Goal: Task Accomplishment & Management: Complete application form

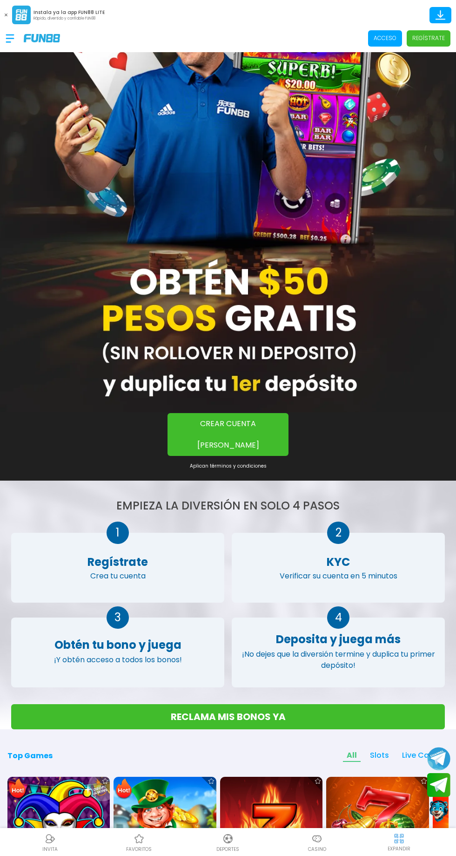
scroll to position [94, 0]
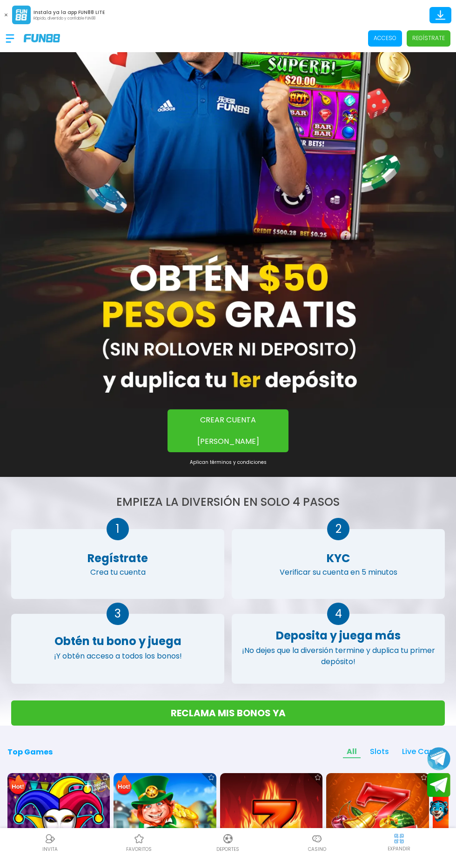
click at [427, 37] on p "Regístrate" at bounding box center [429, 38] width 33 height 8
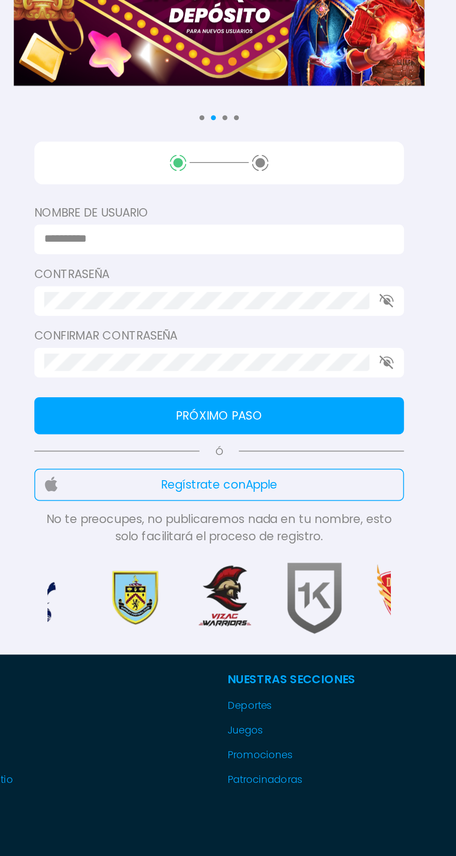
click at [285, 233] on input at bounding box center [225, 236] width 193 height 10
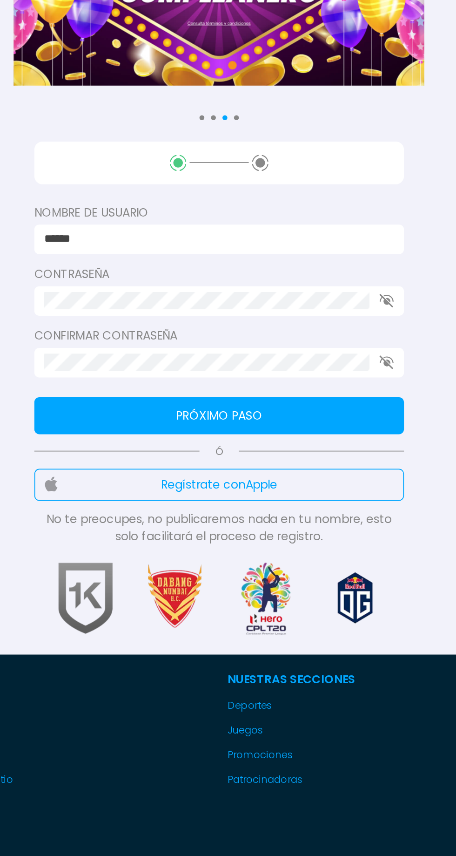
type input "******"
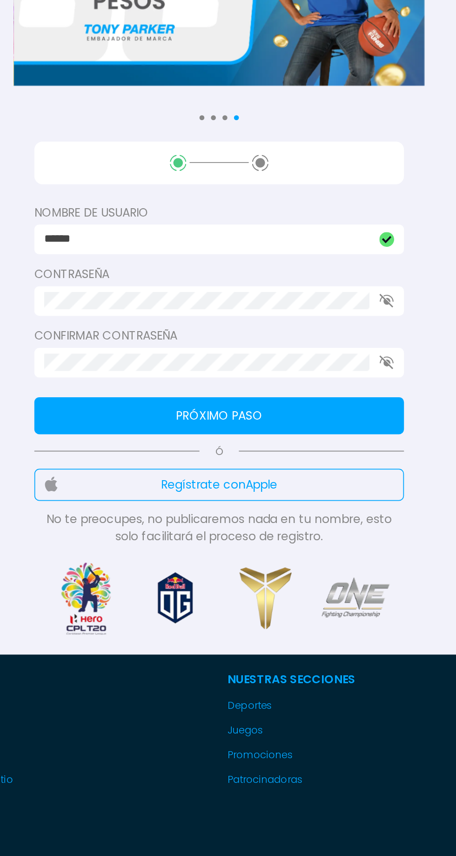
click at [287, 284] on div "Nombre de usuario ****** Contraseña Confirmar contraseña Próximo paso Ó Regístr…" at bounding box center [228, 295] width 210 height 229
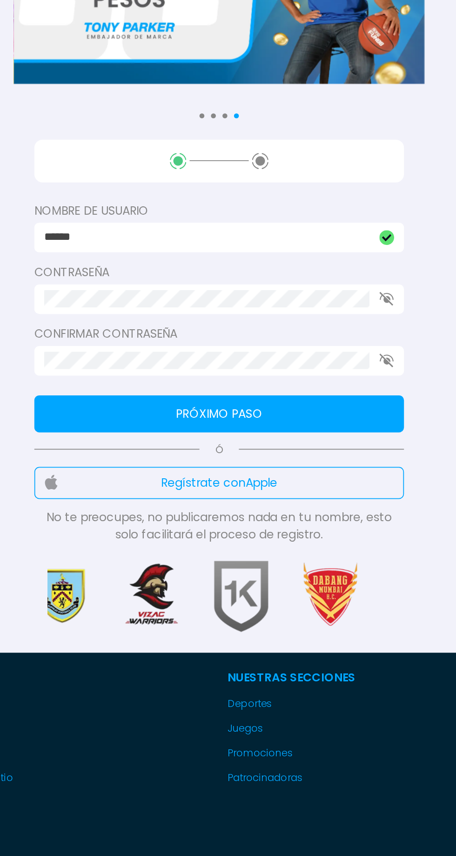
click at [302, 330] on button "Próximo paso" at bounding box center [228, 336] width 210 height 21
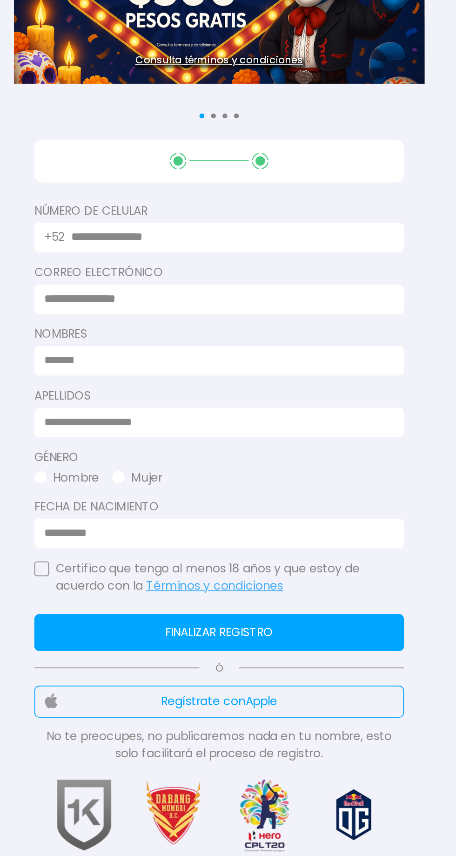
click at [296, 306] on input at bounding box center [225, 306] width 193 height 10
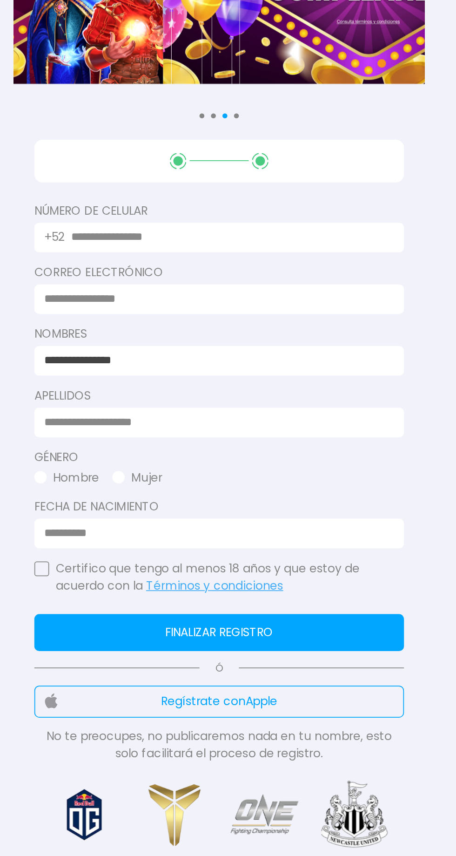
type input "**********"
click at [289, 338] on input at bounding box center [225, 341] width 193 height 10
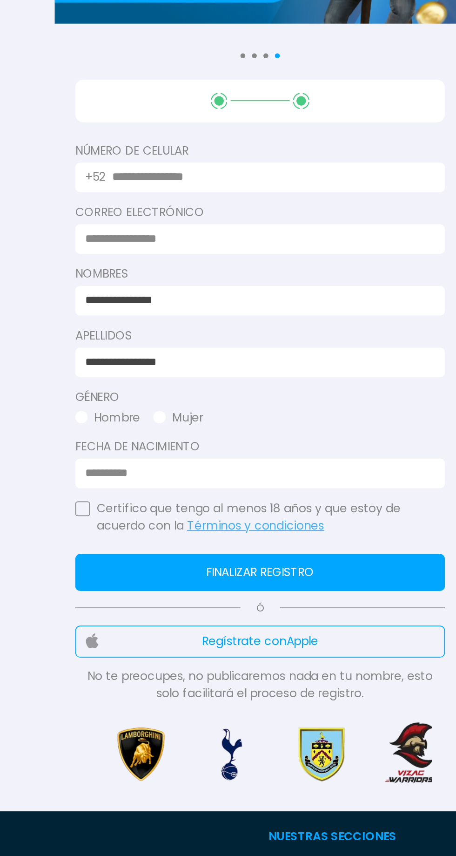
type input "**********"
click at [174, 369] on button "Mujer" at bounding box center [182, 372] width 28 height 10
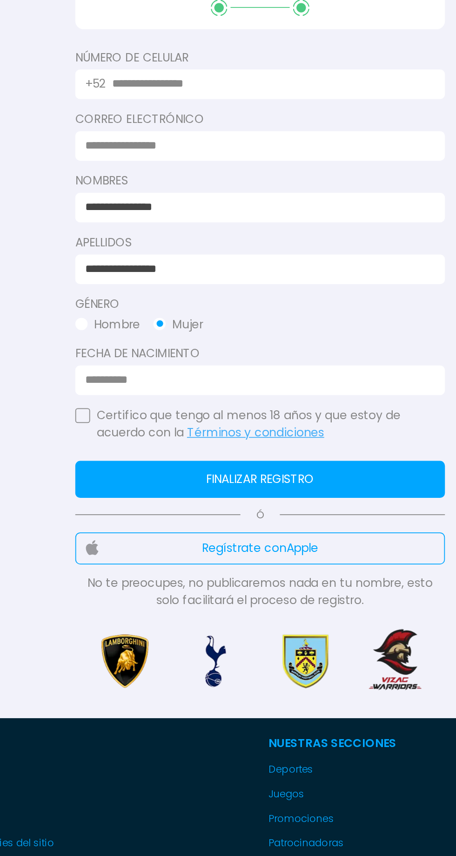
click at [280, 408] on input at bounding box center [225, 404] width 193 height 10
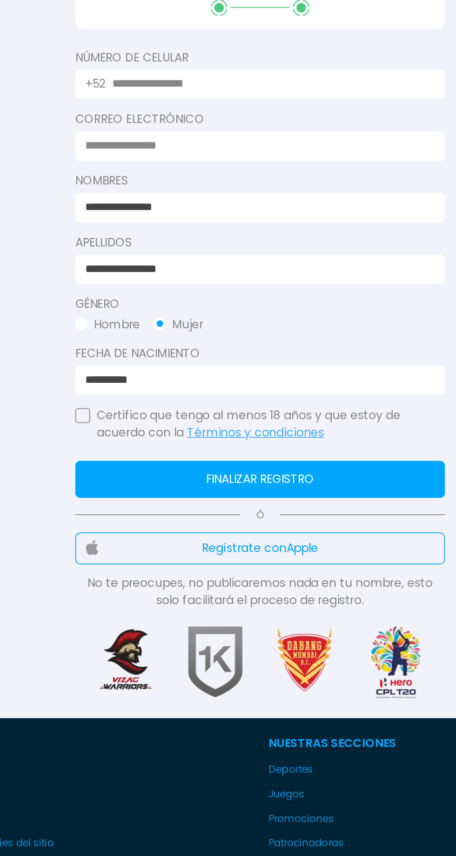
type input "**********"
click at [128, 421] on button "button" at bounding box center [127, 424] width 8 height 8
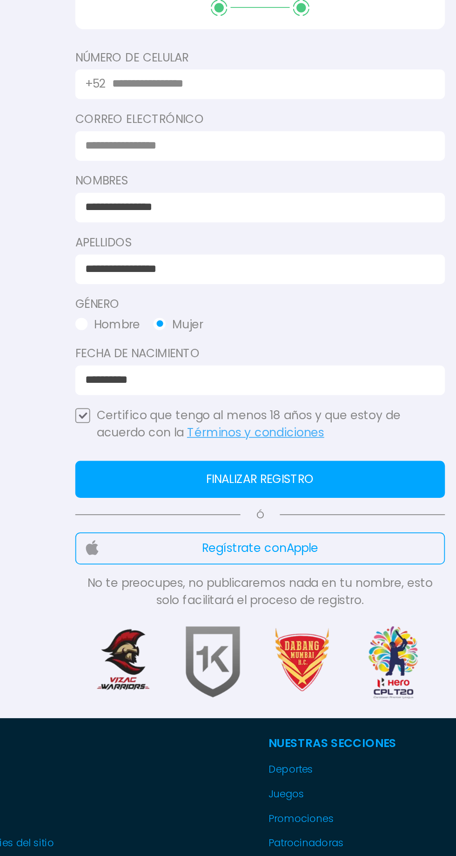
click at [128, 423] on icon "button" at bounding box center [127, 424] width 5 height 4
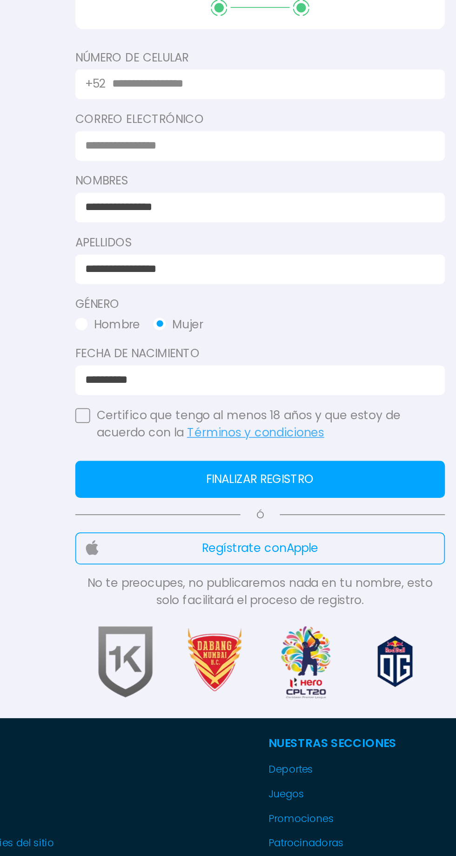
click at [126, 423] on button "button" at bounding box center [127, 424] width 8 height 8
click at [251, 464] on button "Finalizar registro" at bounding box center [228, 459] width 210 height 21
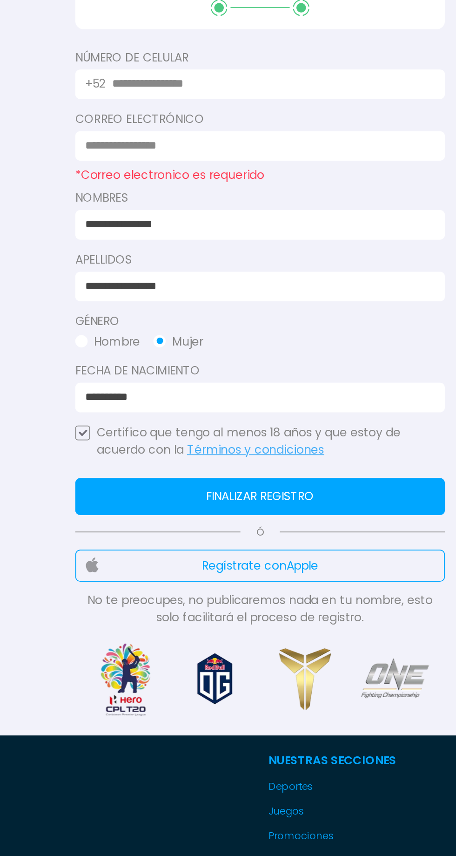
click at [286, 271] on input at bounding box center [225, 271] width 193 height 10
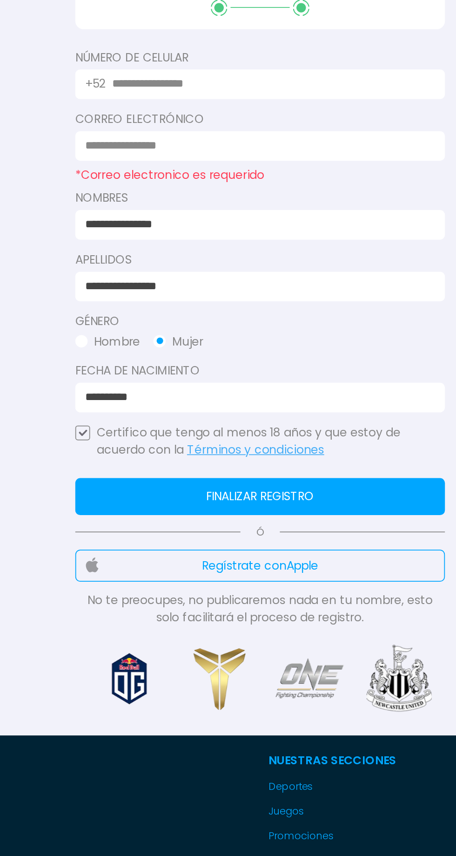
type input "**********"
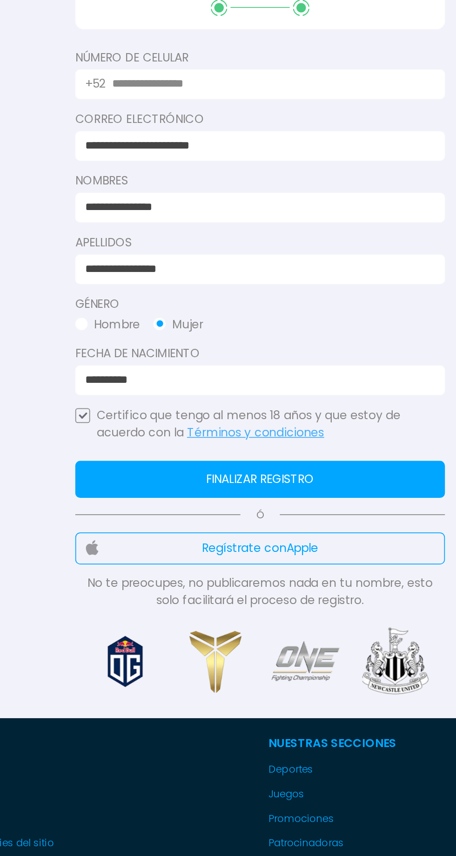
click at [292, 461] on button "Finalizar registro" at bounding box center [228, 459] width 210 height 21
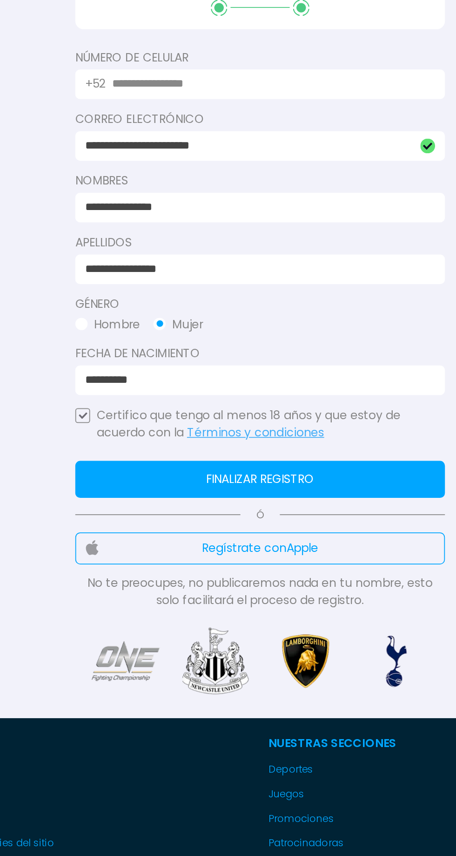
click at [287, 239] on input "text" at bounding box center [232, 236] width 177 height 10
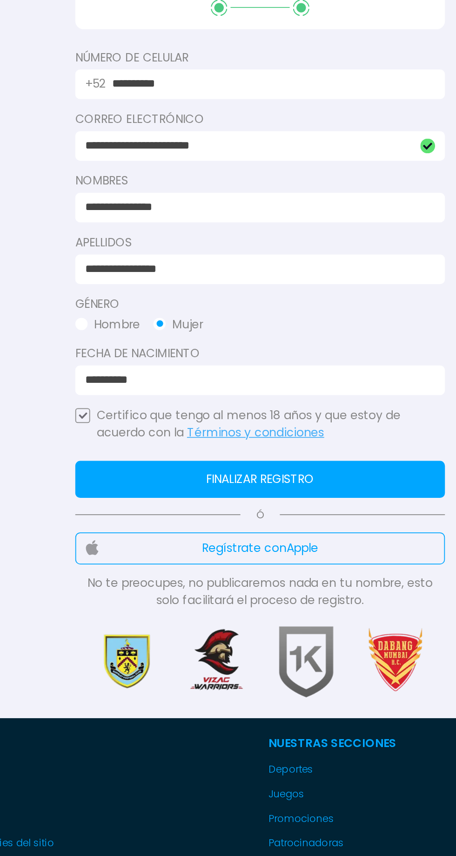
click at [303, 459] on button "Finalizar registro" at bounding box center [228, 459] width 210 height 21
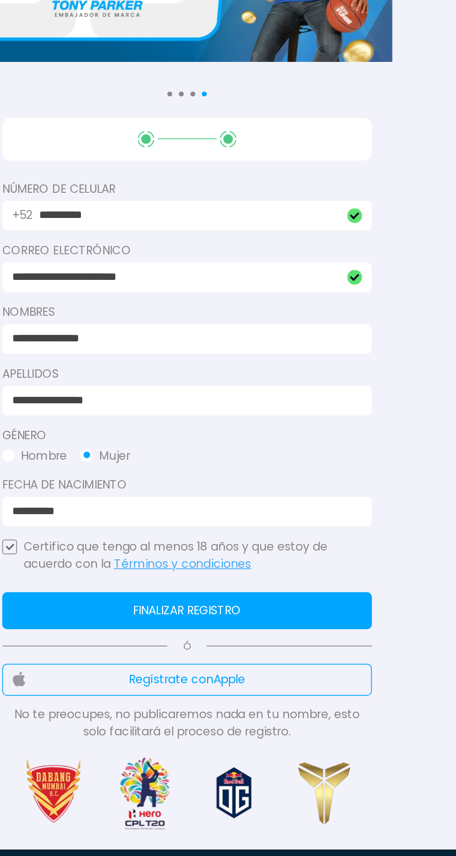
click at [293, 461] on button "Finalizar registro" at bounding box center [228, 459] width 210 height 21
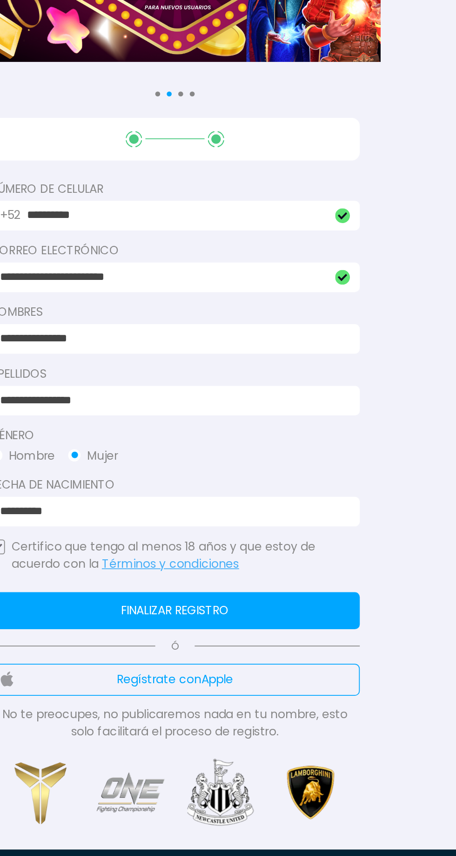
click at [310, 457] on button "Finalizar registro" at bounding box center [228, 459] width 210 height 21
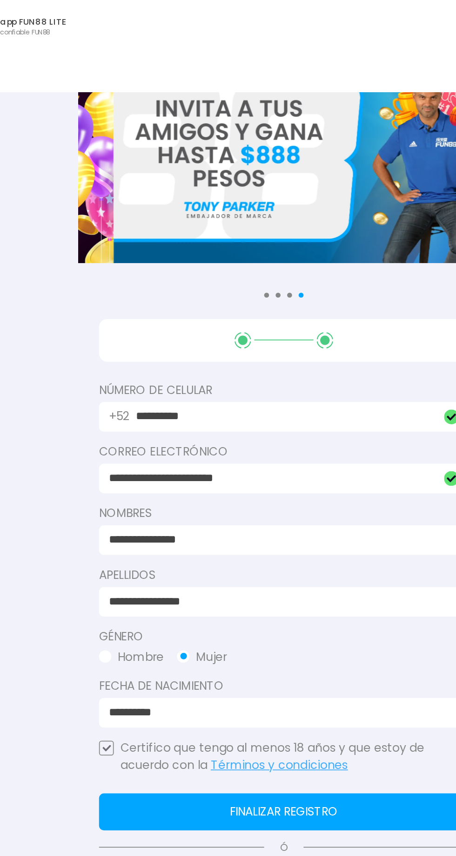
click at [278, 238] on input "**********" at bounding box center [228, 236] width 169 height 10
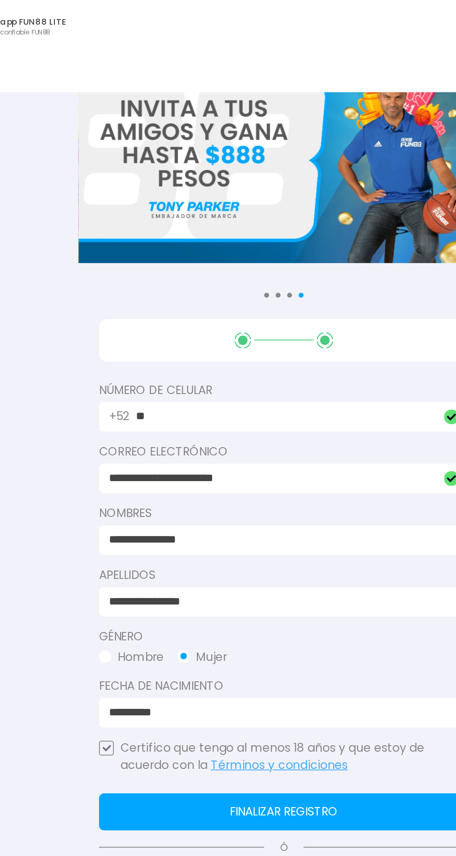
type input "*"
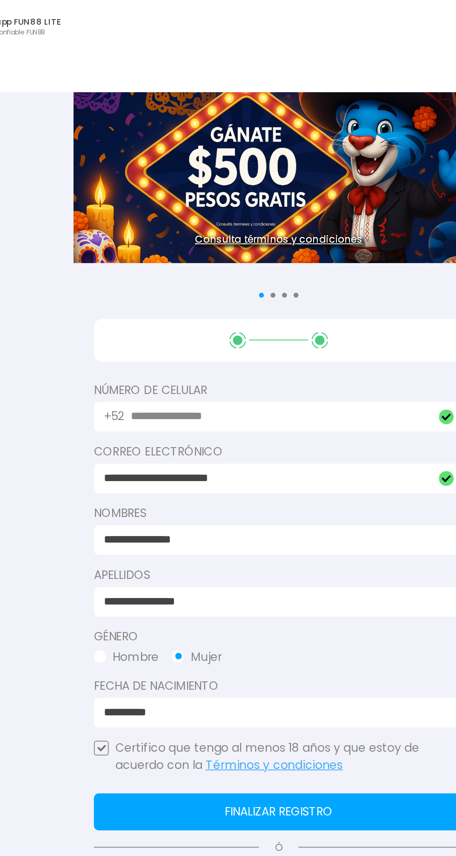
click at [265, 238] on input "text" at bounding box center [228, 236] width 169 height 10
click at [281, 233] on input "text" at bounding box center [228, 236] width 169 height 10
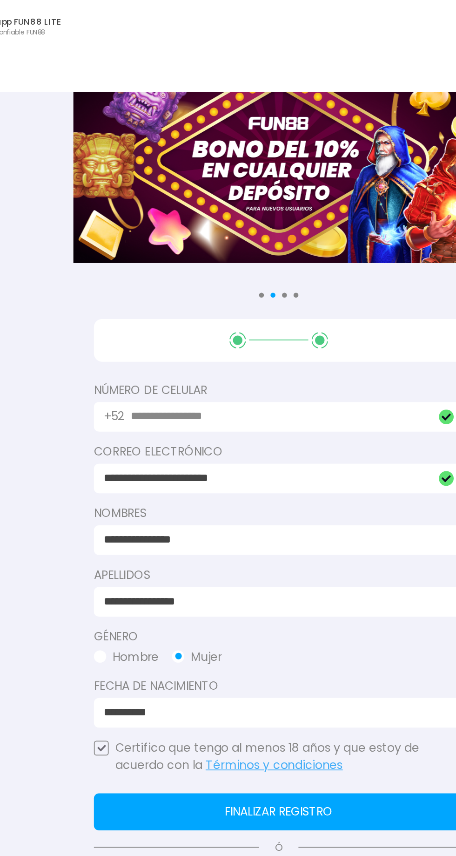
click at [266, 232] on input "text" at bounding box center [228, 236] width 169 height 10
click at [237, 235] on input "text" at bounding box center [228, 236] width 169 height 10
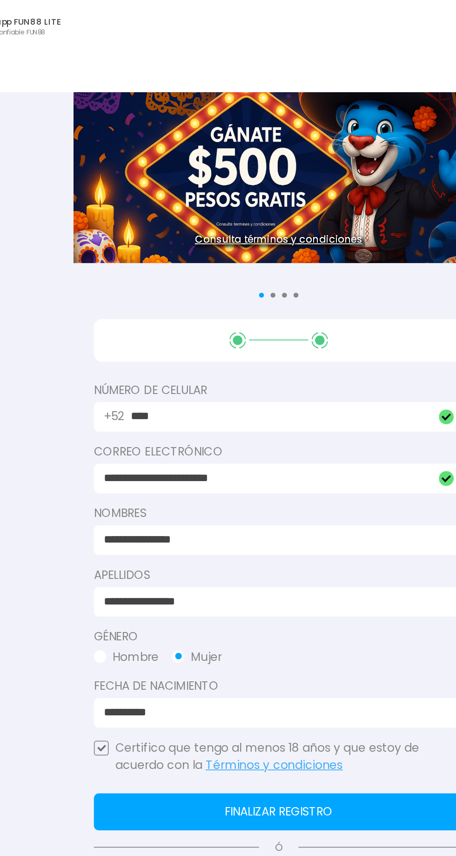
click at [281, 233] on input "****" at bounding box center [228, 236] width 169 height 10
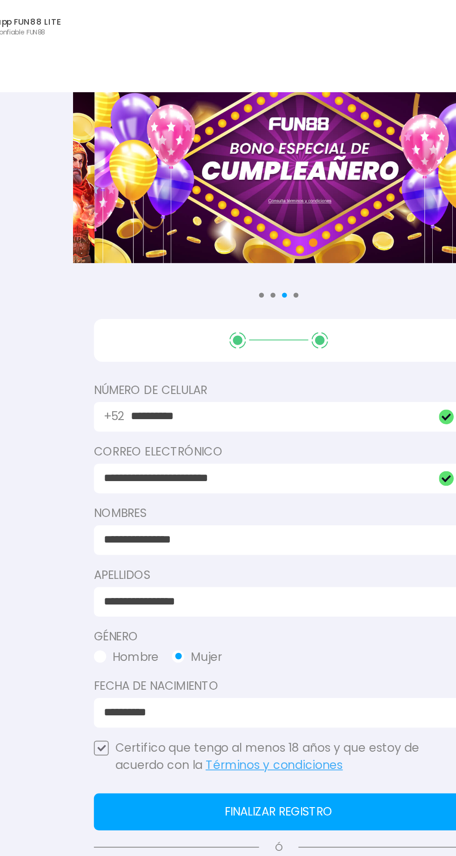
type input "**********"
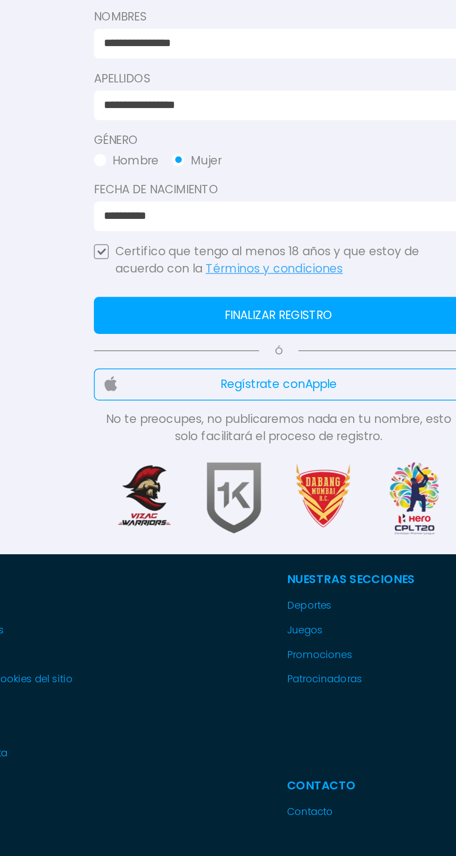
click at [146, 456] on button "Finalizar registro" at bounding box center [228, 459] width 210 height 21
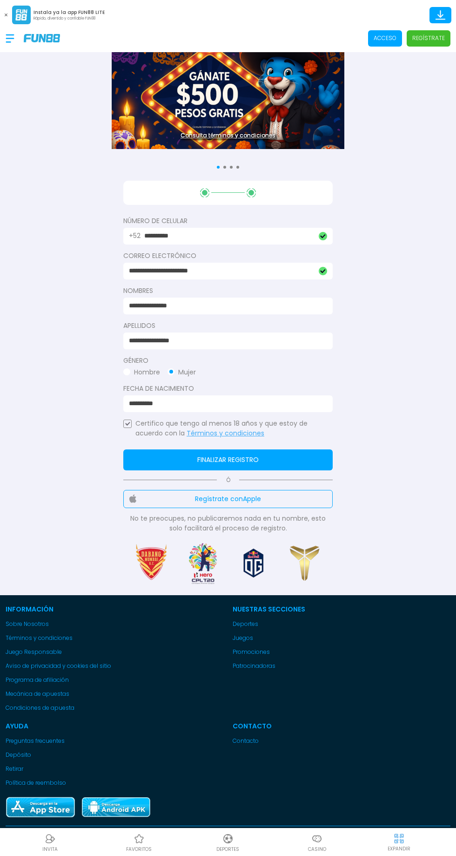
click at [136, 449] on button "Finalizar registro" at bounding box center [228, 459] width 210 height 21
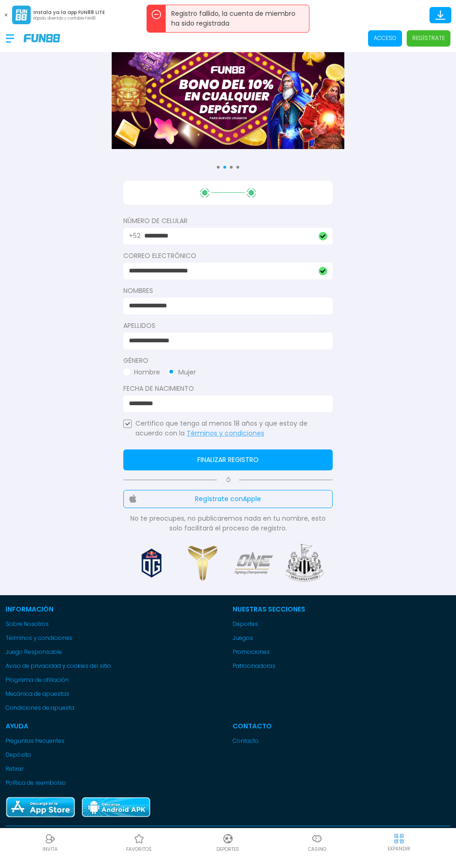
click at [379, 43] on span "Acceso" at bounding box center [385, 38] width 34 height 16
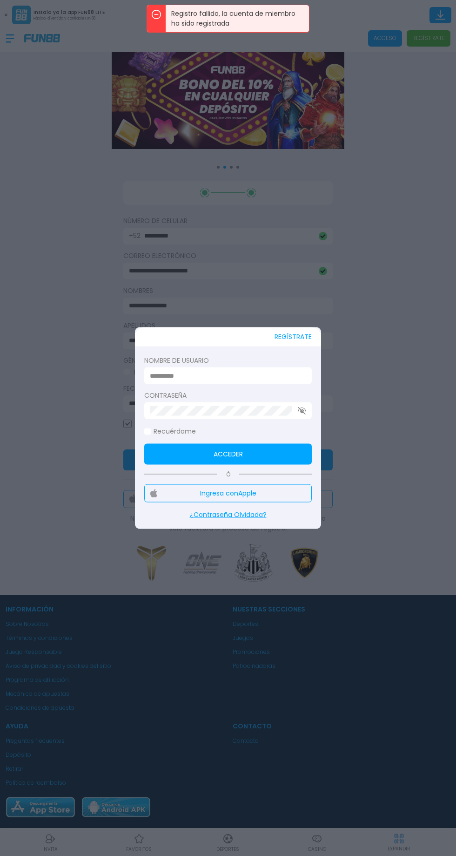
click at [170, 375] on input at bounding box center [225, 376] width 151 height 10
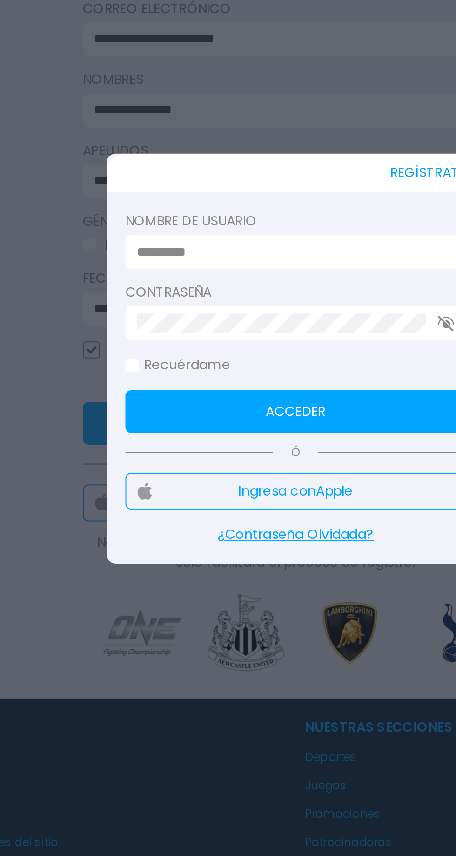
type input "******"
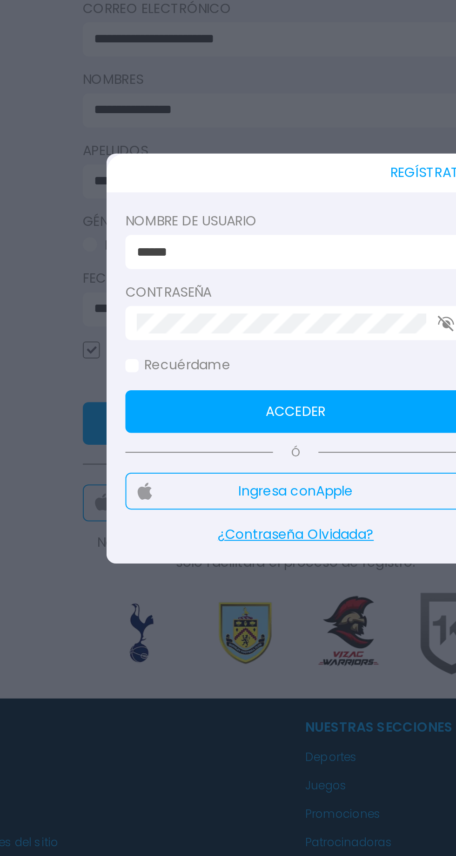
click at [293, 446] on button "Acceder" at bounding box center [228, 454] width 168 height 21
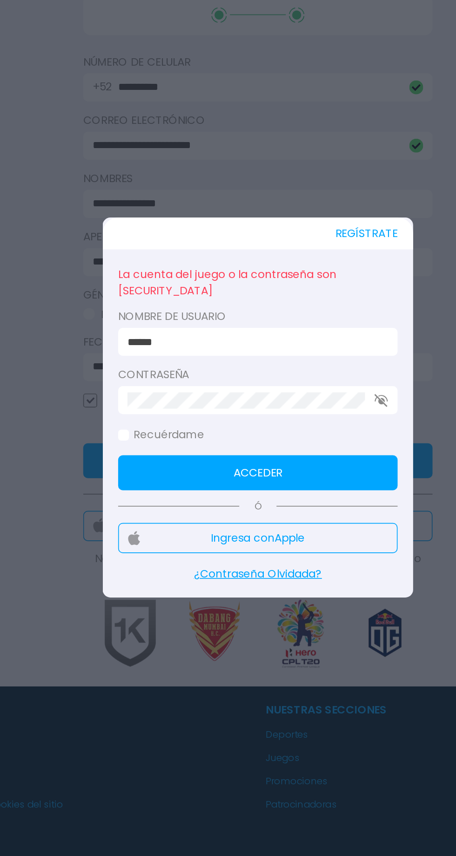
click at [249, 529] on p "¿Contraseña Olvidada?" at bounding box center [228, 528] width 168 height 10
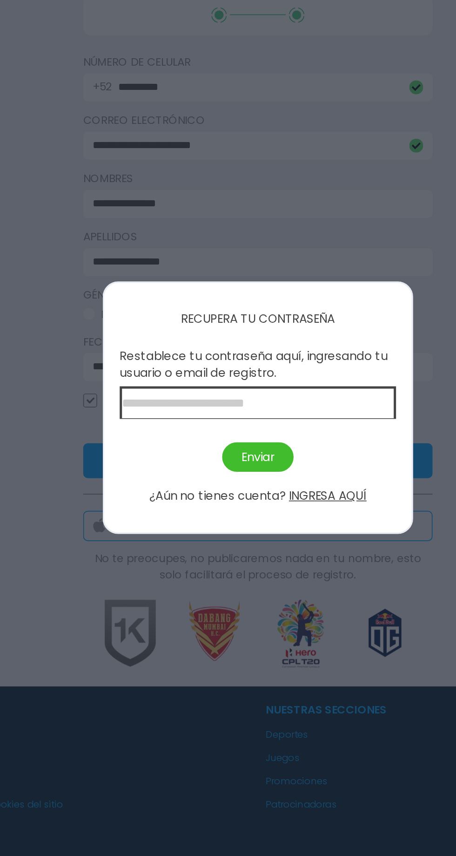
click at [294, 423] on input at bounding box center [228, 425] width 166 height 20
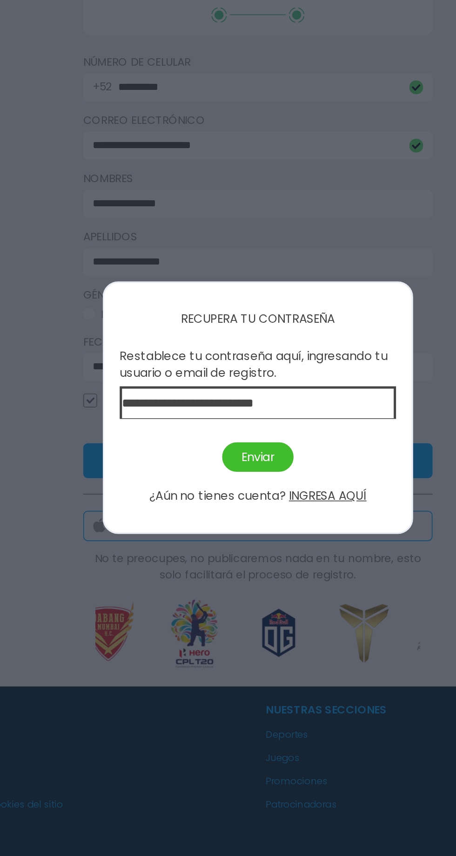
click at [236, 455] on button "Enviar" at bounding box center [228, 457] width 43 height 18
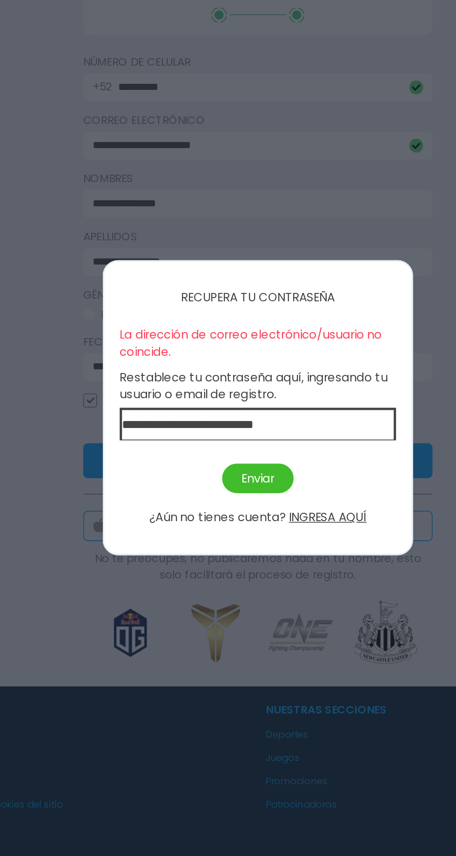
click at [291, 438] on input "**********" at bounding box center [228, 438] width 166 height 20
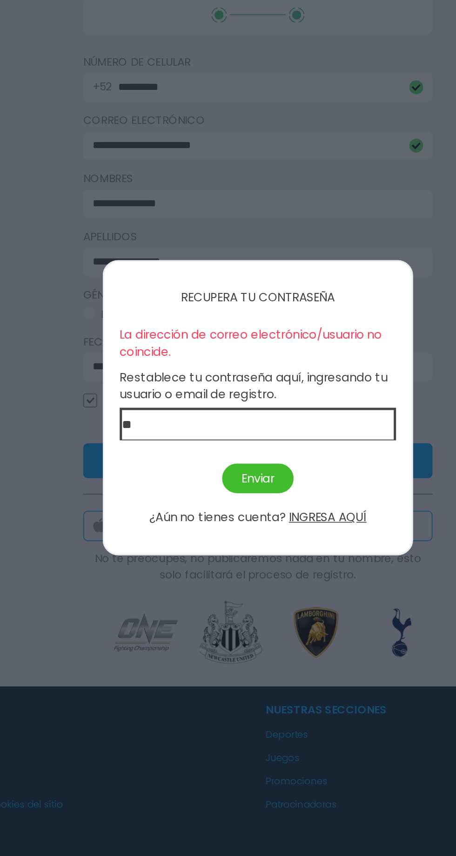
type input "*"
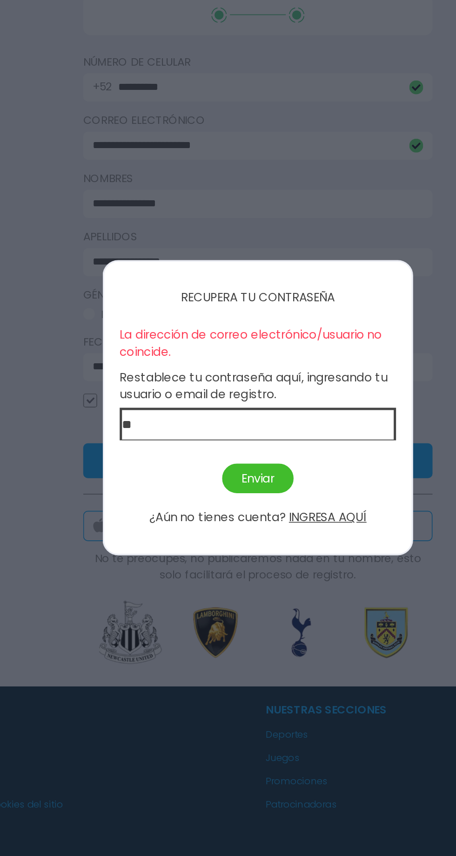
type input "**********"
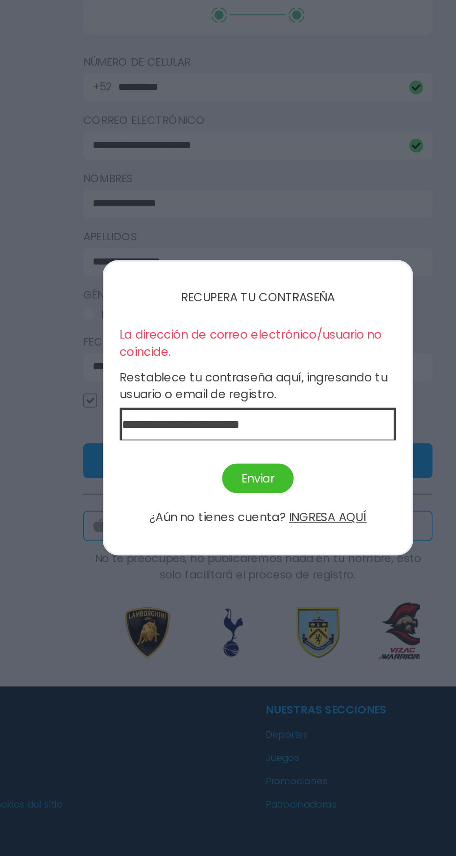
click at [230, 472] on button "Enviar" at bounding box center [228, 471] width 43 height 18
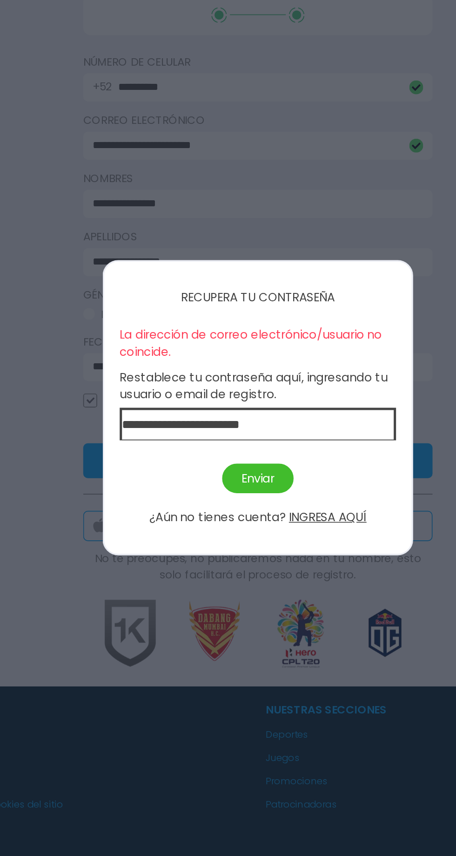
click at [233, 476] on button "Enviar" at bounding box center [228, 471] width 43 height 18
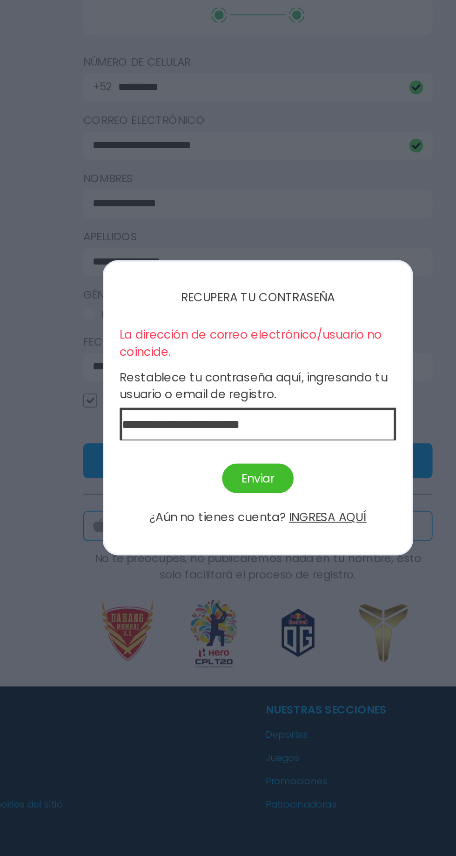
click at [272, 493] on button "INGRESA AQUÍ" at bounding box center [270, 494] width 47 height 11
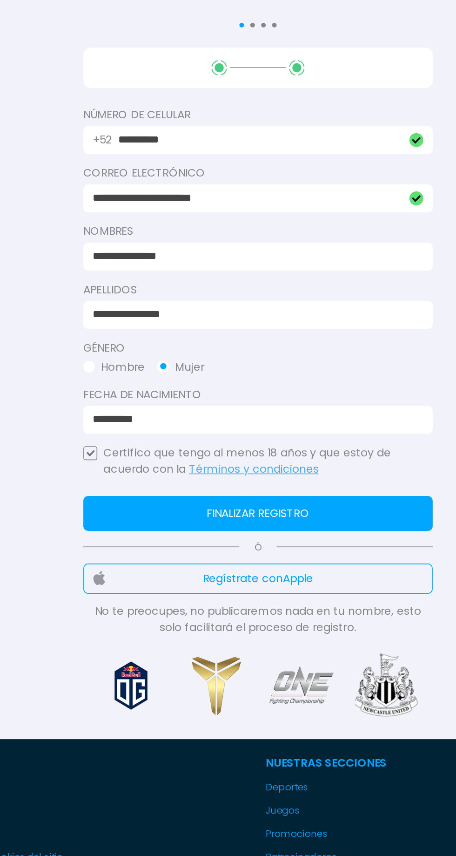
click at [308, 467] on button "Finalizar registro" at bounding box center [228, 459] width 210 height 21
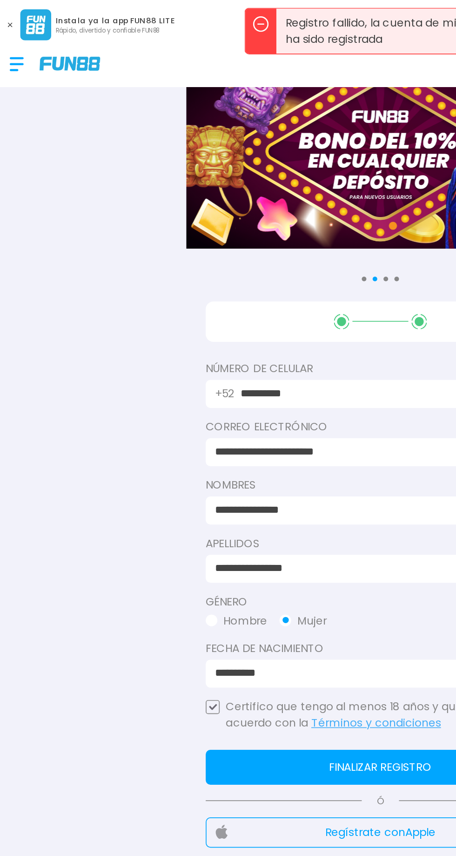
click at [21, 33] on div at bounding box center [15, 38] width 18 height 27
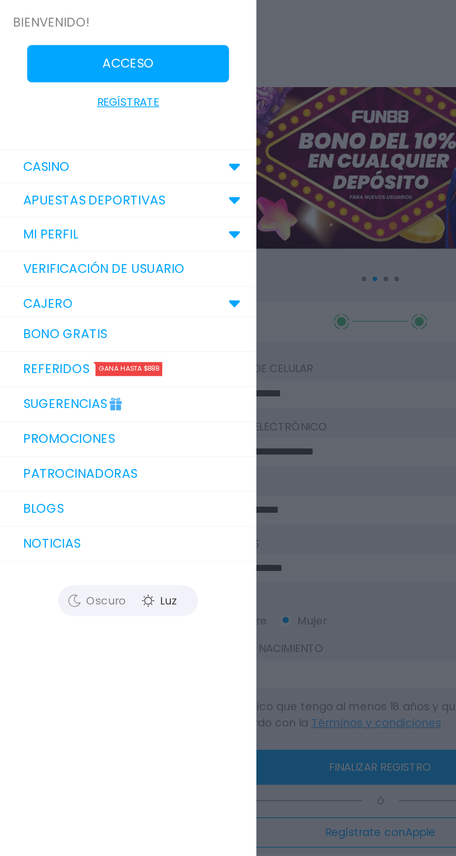
click at [29, 223] on link "Referidos Gana hasta $888" at bounding box center [77, 221] width 154 height 21
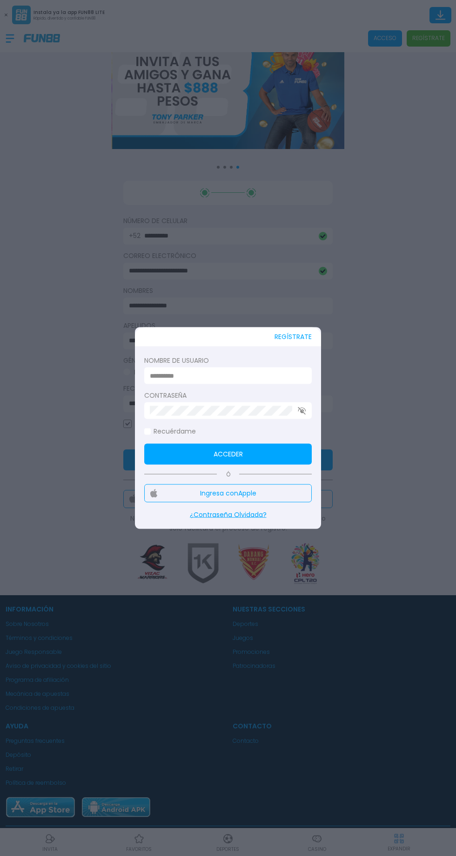
click at [29, 364] on div at bounding box center [228, 428] width 456 height 856
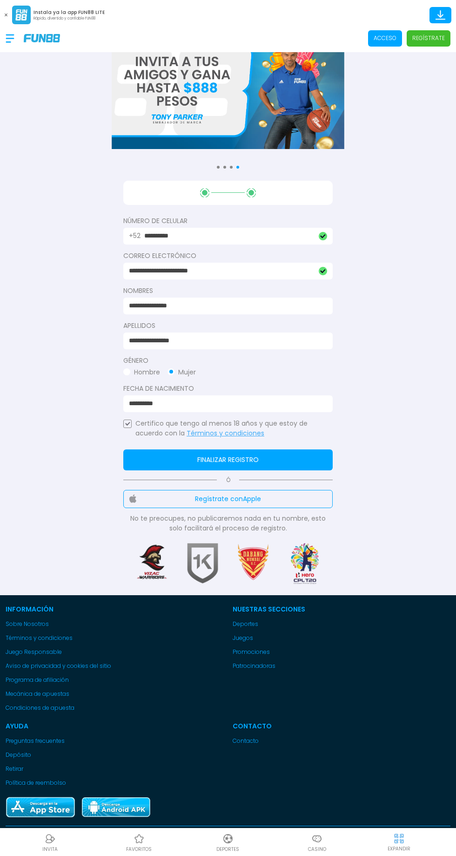
click at [20, 36] on div at bounding box center [15, 38] width 18 height 27
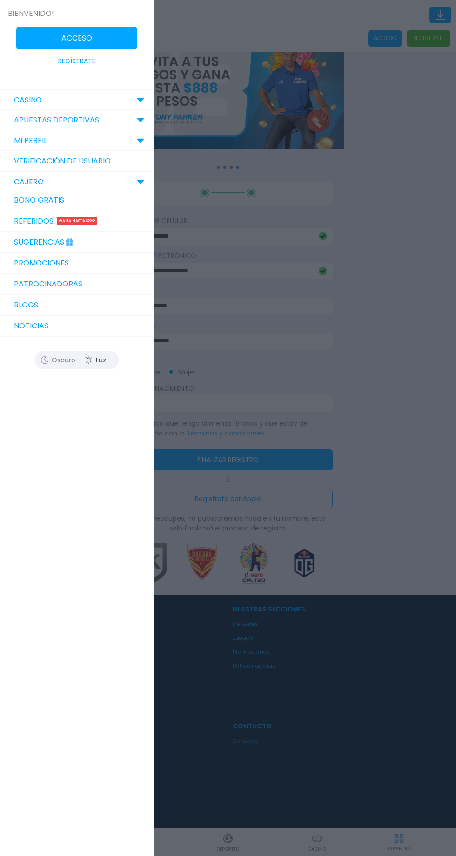
click at [34, 224] on link "Referidos Gana hasta $888" at bounding box center [77, 221] width 154 height 21
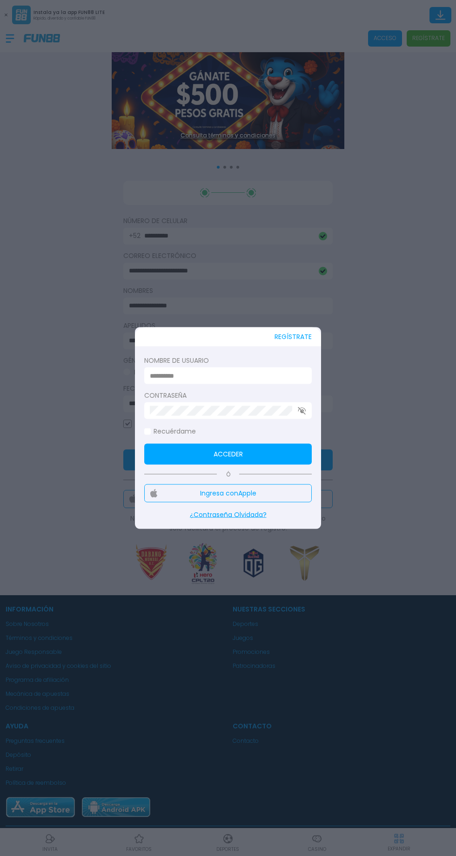
click at [170, 380] on input at bounding box center [225, 376] width 151 height 10
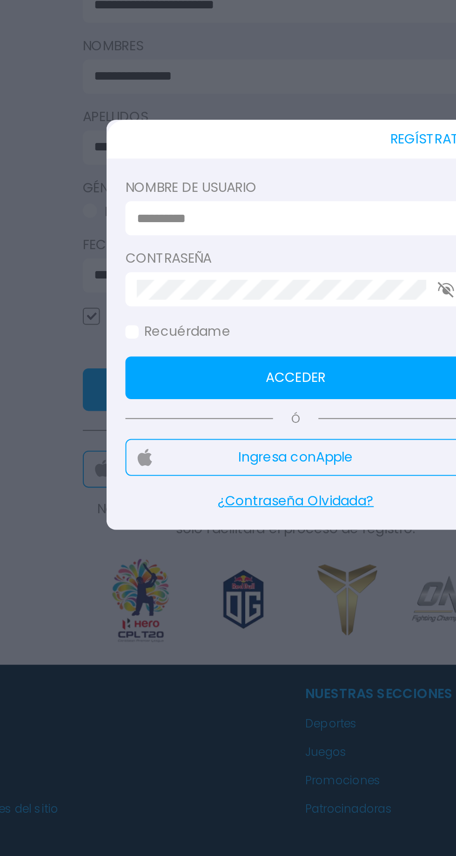
click at [169, 373] on input at bounding box center [225, 376] width 151 height 10
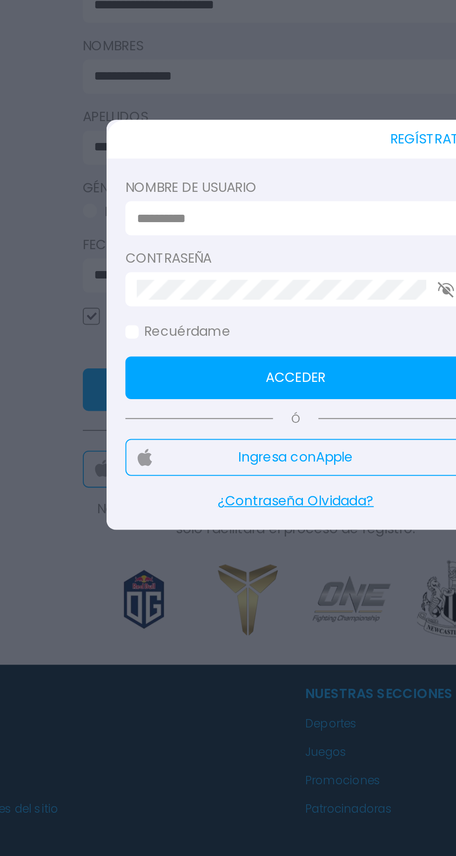
click at [159, 376] on input at bounding box center [225, 376] width 151 height 10
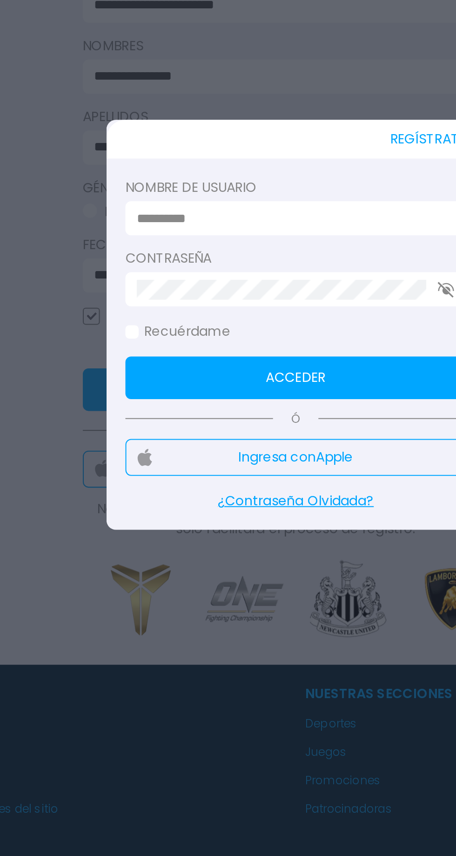
click at [280, 458] on button "Acceder" at bounding box center [228, 454] width 168 height 21
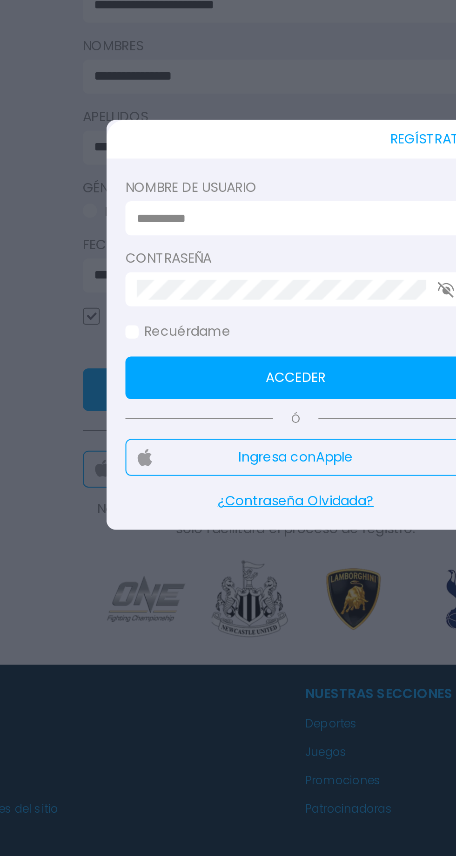
click at [255, 510] on p "¿Contraseña Olvidada?" at bounding box center [228, 515] width 168 height 10
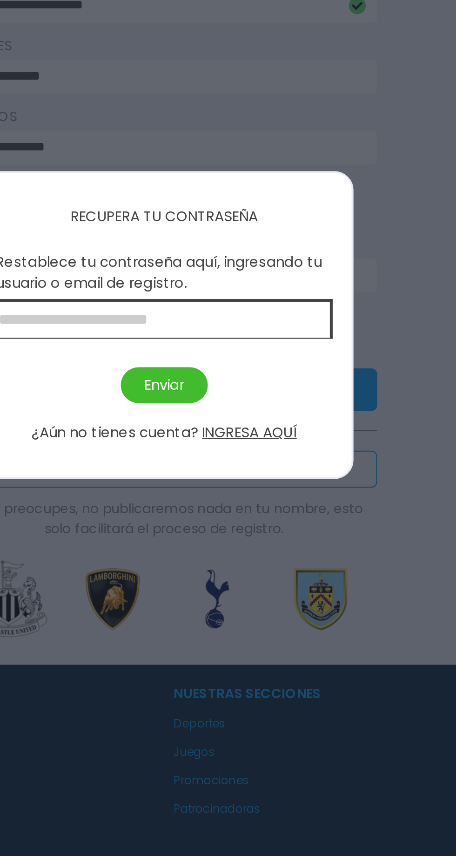
click at [290, 483] on button "INGRESA AQUÍ" at bounding box center [270, 481] width 47 height 11
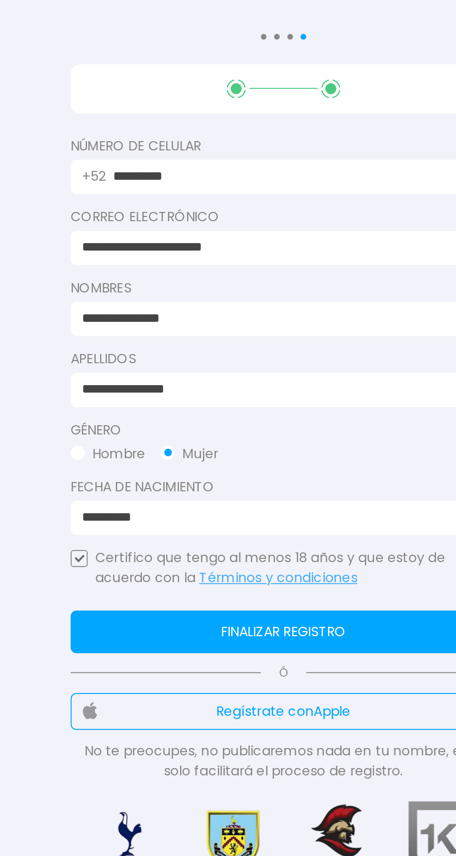
click at [249, 459] on button "Finalizar registro" at bounding box center [228, 459] width 210 height 21
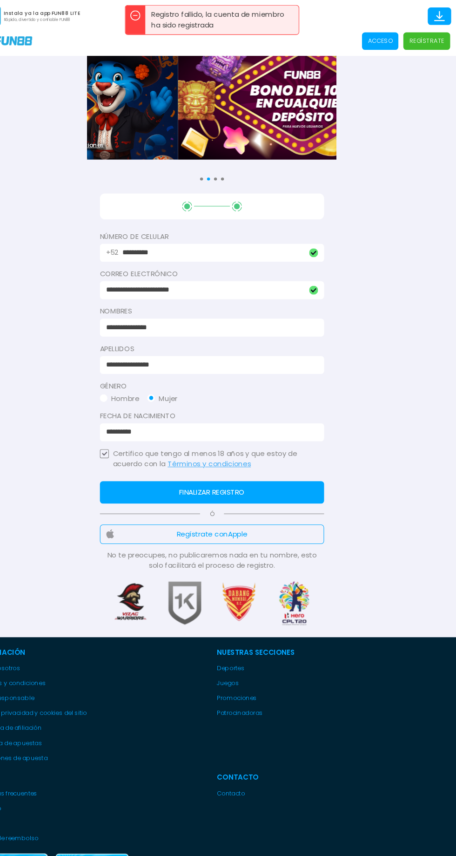
click at [441, 58] on div "Consulta términos y condiciones Consulta términos y condiciones Consulta términ…" at bounding box center [228, 98] width 456 height 131
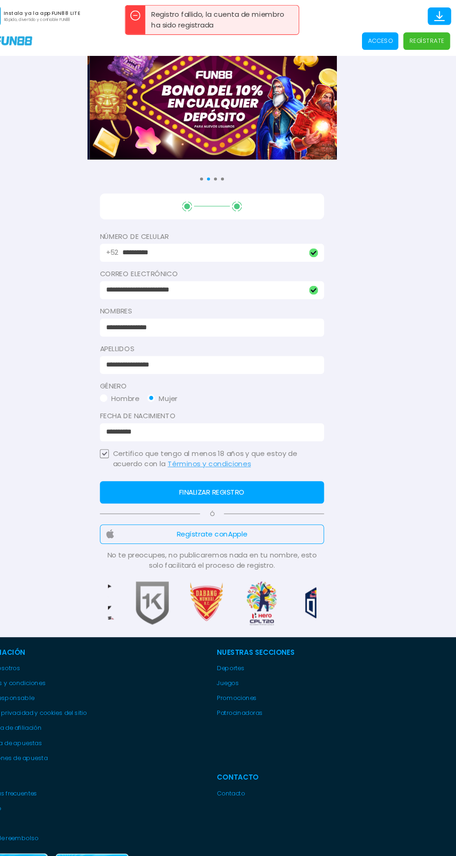
click at [434, 41] on p "Regístrate" at bounding box center [429, 38] width 33 height 8
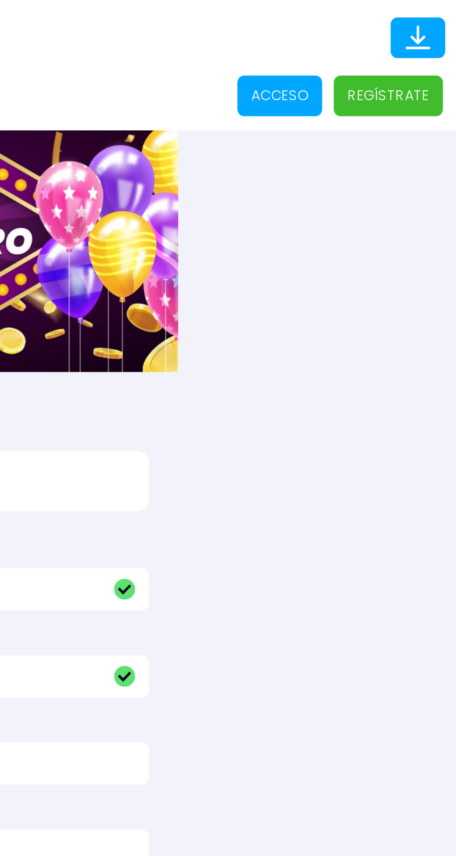
click at [435, 36] on p "Regístrate" at bounding box center [429, 38] width 33 height 8
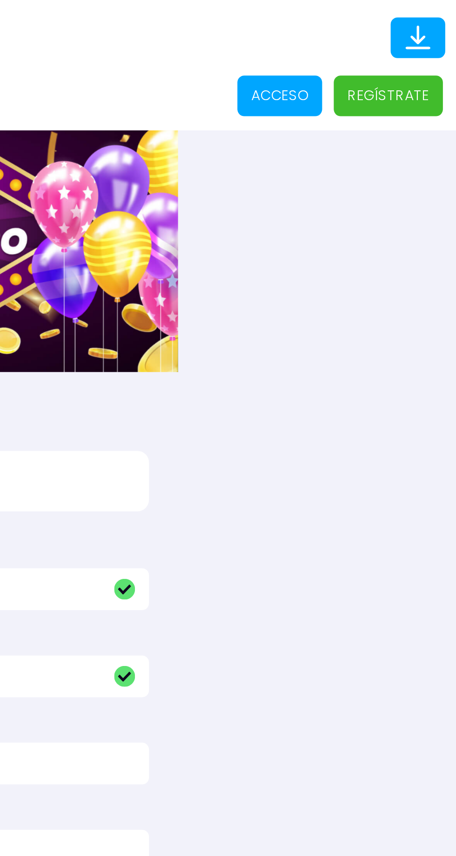
click at [432, 41] on p "Regístrate" at bounding box center [429, 38] width 33 height 8
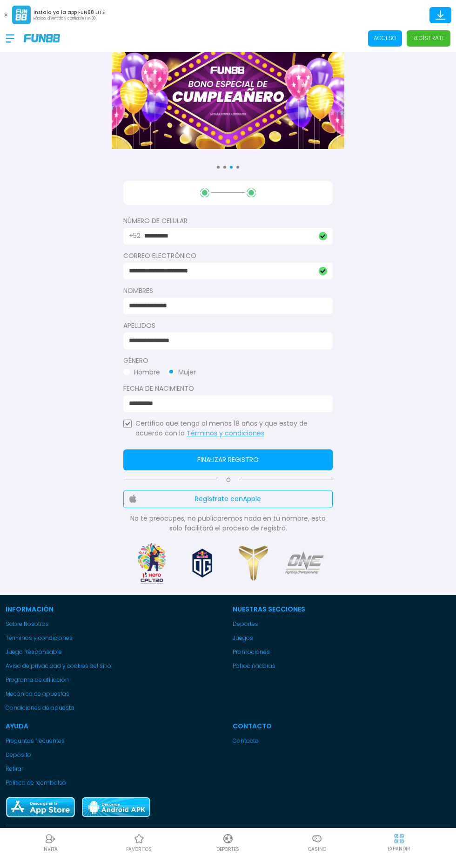
click at [415, 92] on div "Consulta términos y condiciones Consulta términos y condiciones Consulta términ…" at bounding box center [228, 98] width 456 height 131
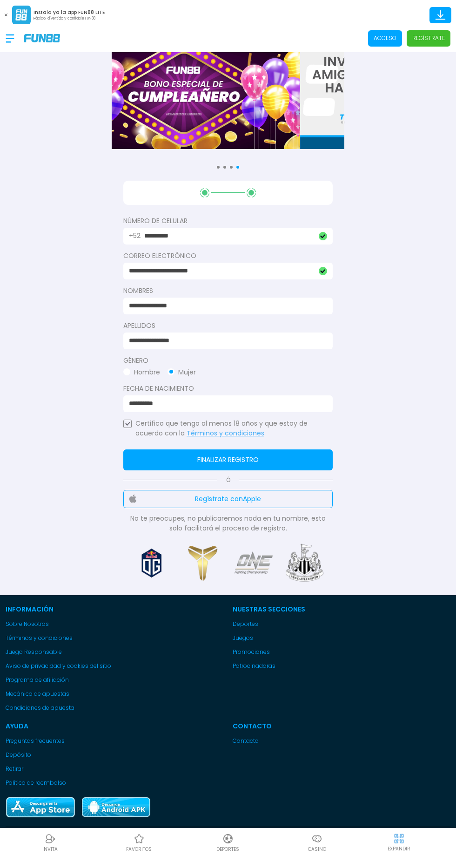
click at [397, 42] on p "Acceso" at bounding box center [385, 38] width 23 height 8
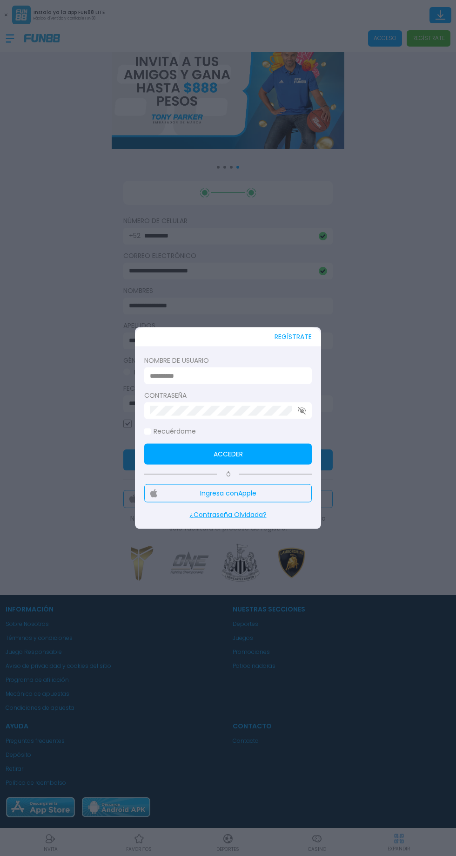
click at [309, 338] on button "REGÍSTRATE" at bounding box center [293, 336] width 37 height 19
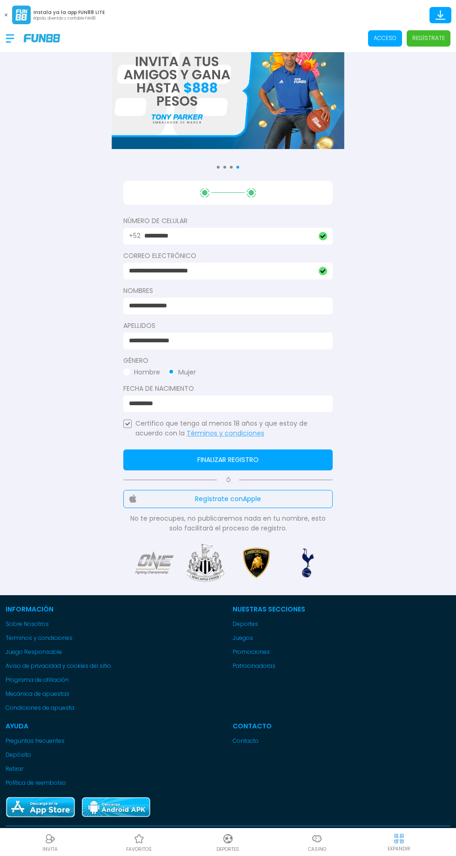
click at [305, 309] on input "**********" at bounding box center [225, 306] width 193 height 10
